Goal: Task Accomplishment & Management: Manage account settings

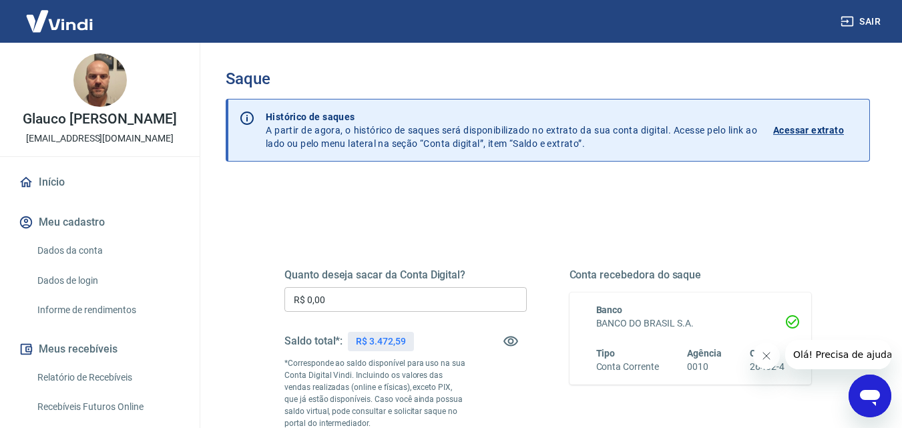
click at [381, 304] on input "R$ 0,00" at bounding box center [405, 299] width 242 height 25
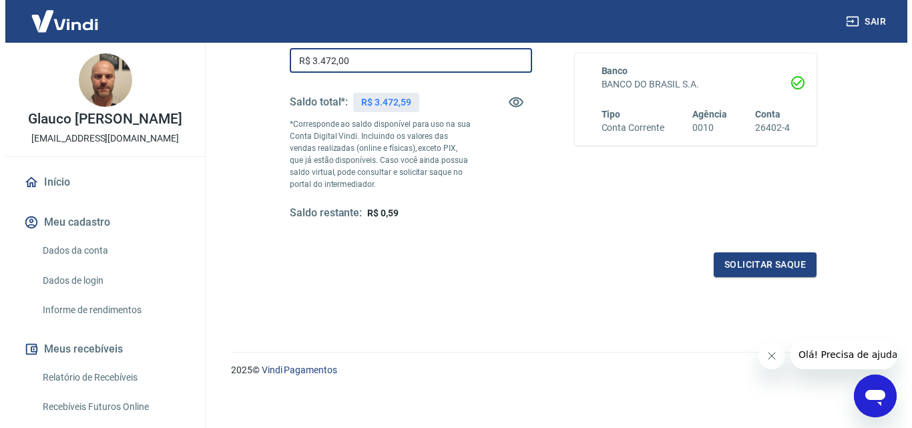
scroll to position [244, 0]
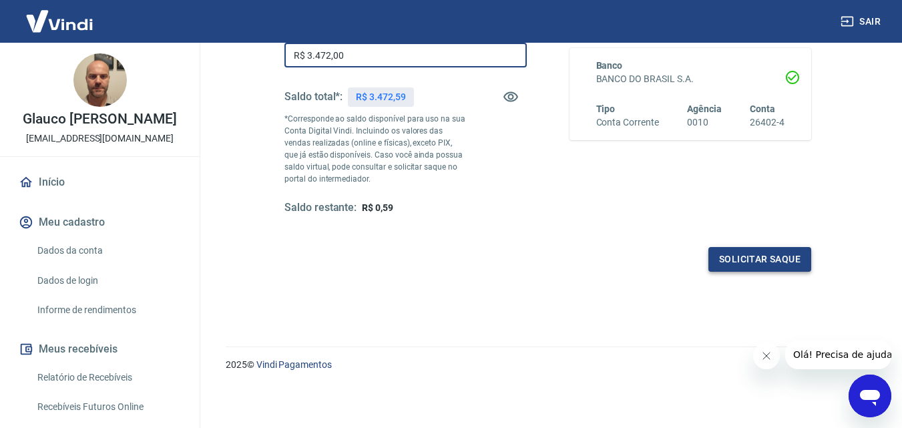
type input "R$ 3.472,00"
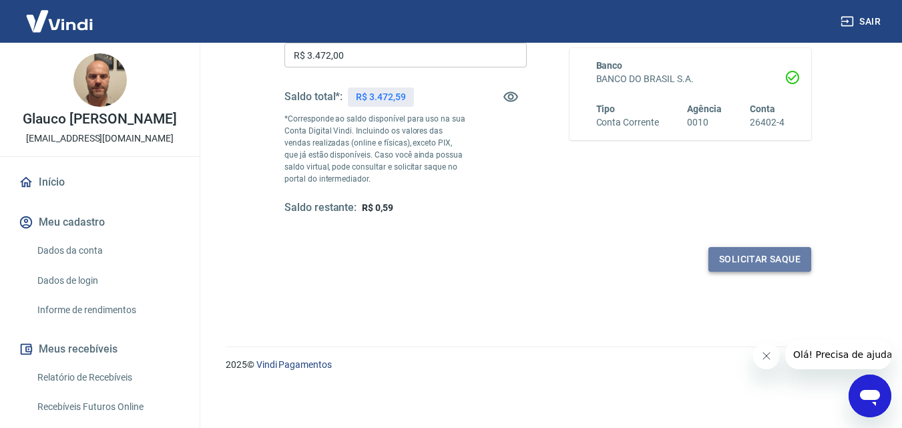
click at [747, 260] on button "Solicitar saque" at bounding box center [759, 259] width 103 height 25
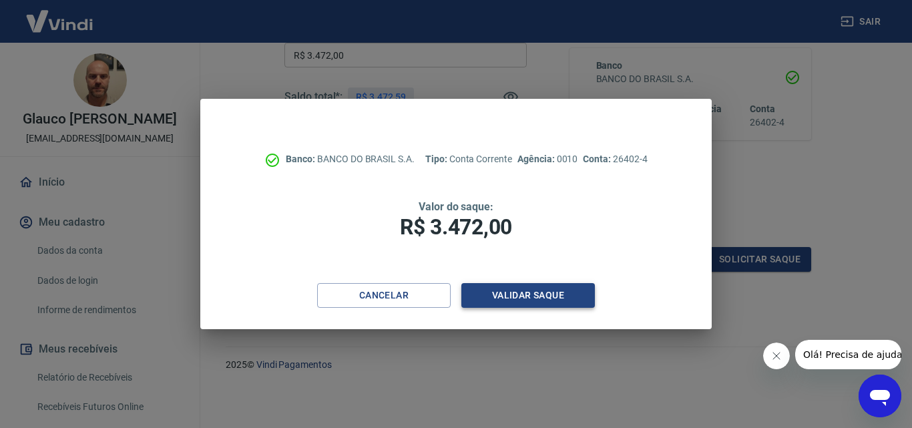
click at [529, 298] on button "Validar saque" at bounding box center [528, 295] width 134 height 25
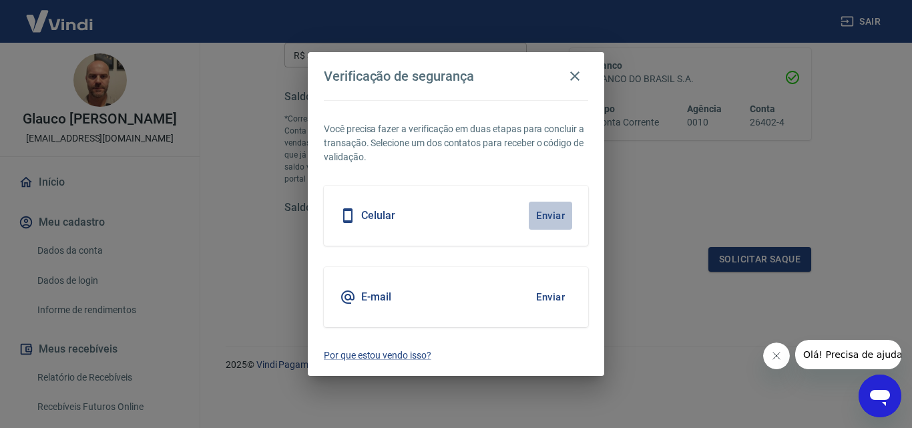
click at [555, 220] on button "Enviar" at bounding box center [550, 216] width 43 height 28
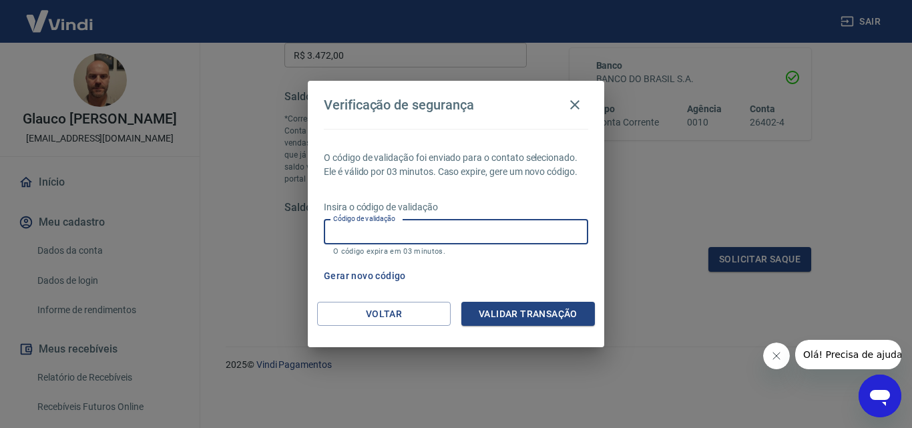
click at [513, 229] on input "Código de validação" at bounding box center [456, 232] width 264 height 25
type input "578181"
click at [551, 317] on button "Validar transação" at bounding box center [528, 314] width 134 height 25
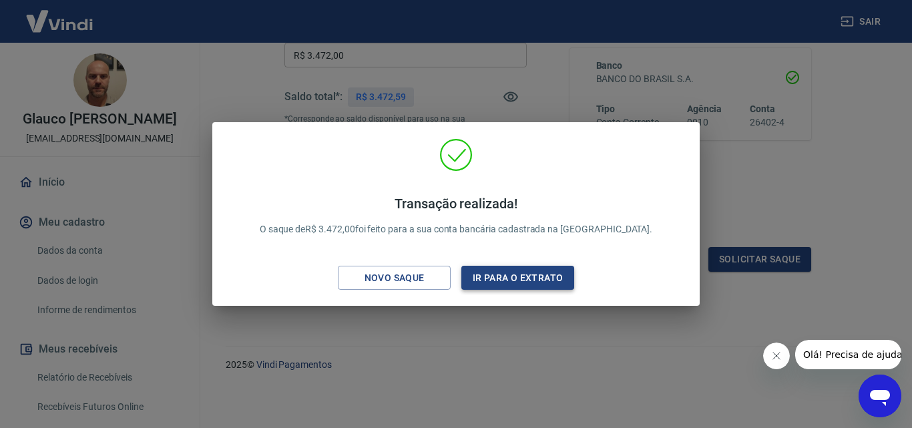
click at [535, 282] on button "Ir para o extrato" at bounding box center [517, 278] width 113 height 25
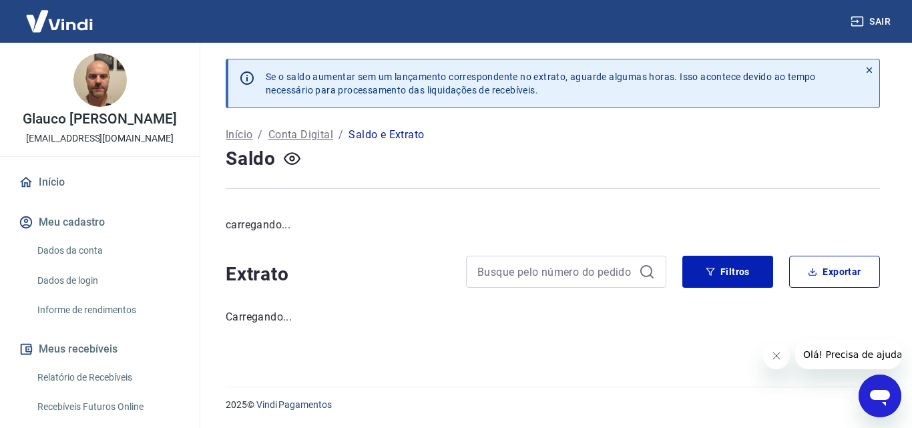
click at [877, 21] on button "Sair" at bounding box center [872, 21] width 48 height 25
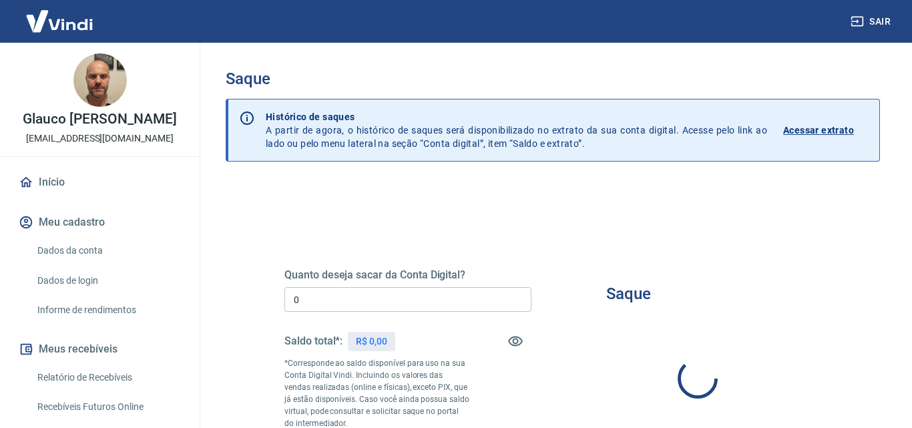
type input "R$ 0,00"
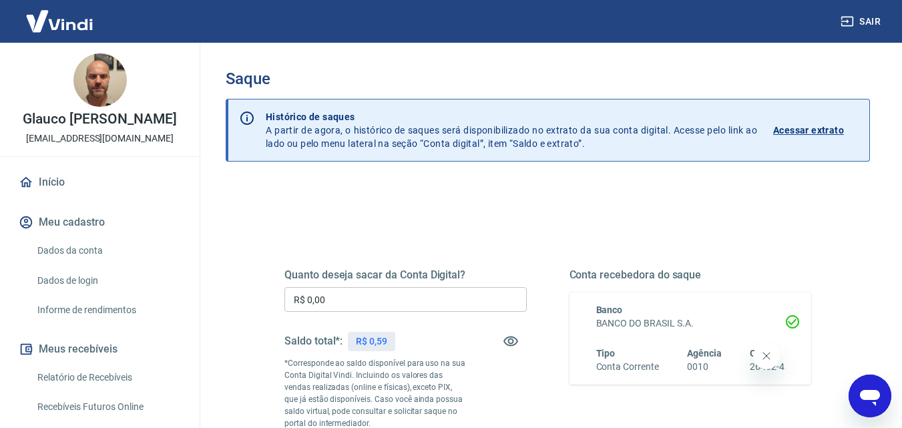
click at [865, 17] on button "Sair" at bounding box center [862, 21] width 48 height 25
